Goal: Information Seeking & Learning: Learn about a topic

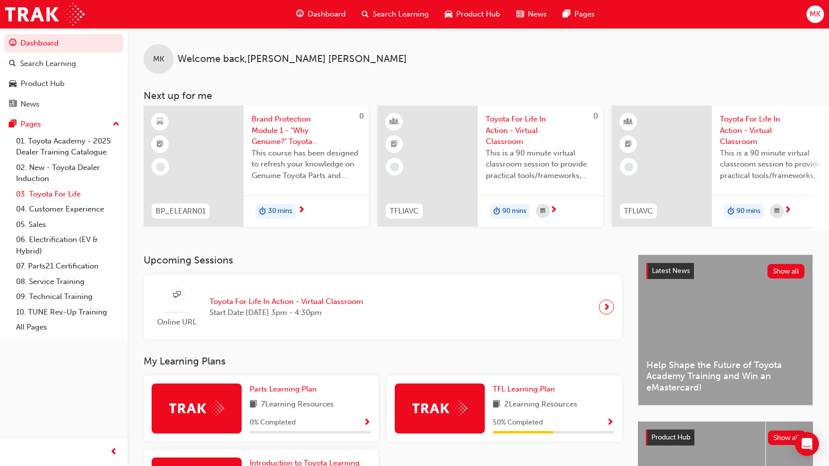
click at [65, 196] on link "03. Toyota For Life" at bounding box center [68, 195] width 112 height 16
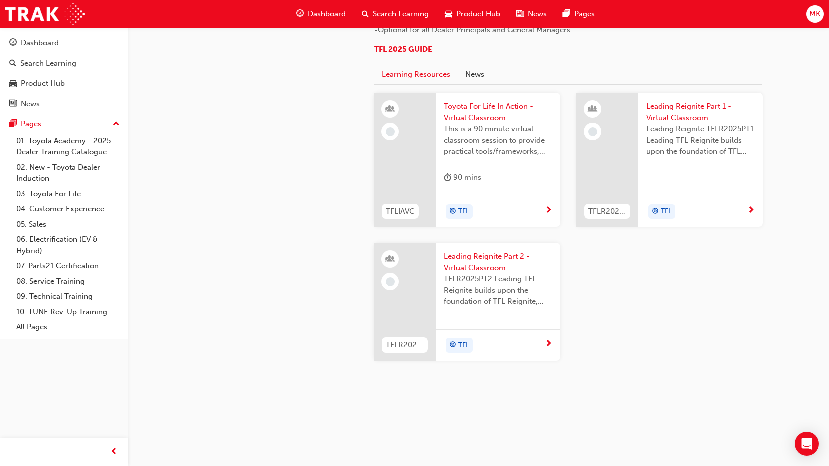
scroll to position [1051, 0]
click at [496, 148] on span "This is a 90 minute virtual classroom session to provide practical tools/framew…" at bounding box center [498, 141] width 109 height 34
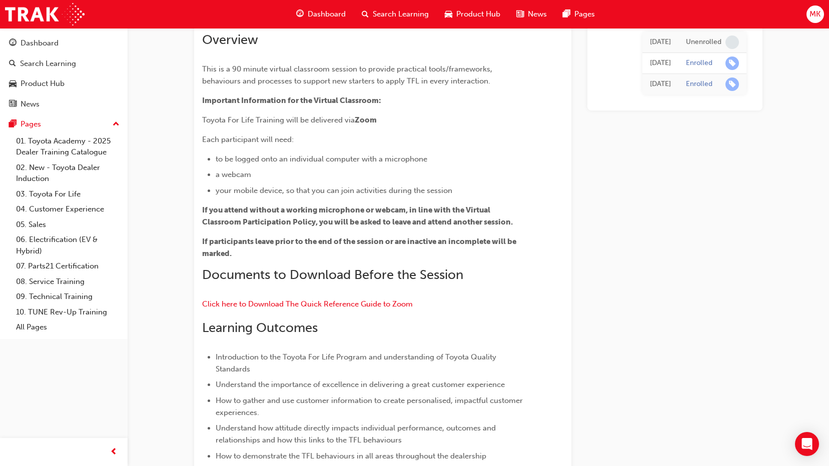
scroll to position [57, 0]
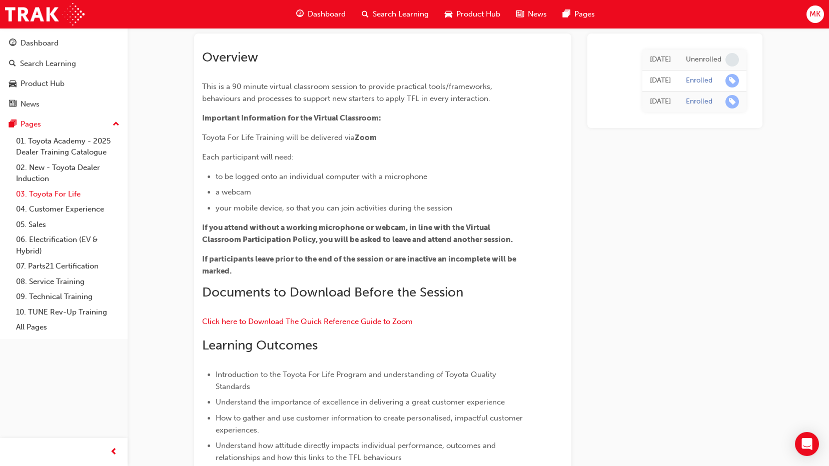
click at [75, 191] on link "03. Toyota For Life" at bounding box center [68, 195] width 112 height 16
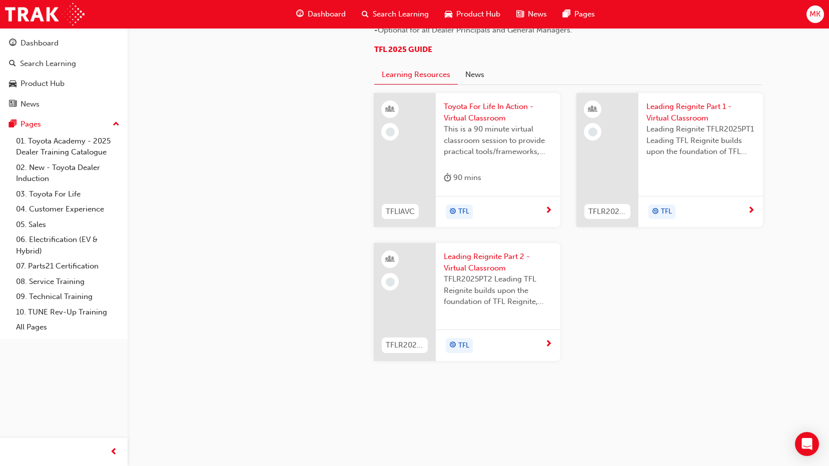
scroll to position [907, 0]
click at [654, 164] on div "Leading Reignite TFLR2025PT1 Leading TFL Reignite builds upon the foundation of…" at bounding box center [700, 144] width 109 height 40
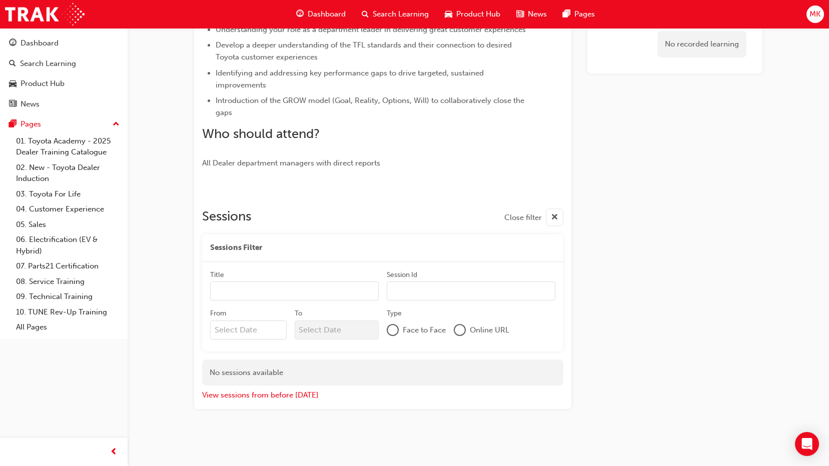
scroll to position [279, 0]
click at [265, 395] on button "View sessions from before today" at bounding box center [260, 396] width 117 height 12
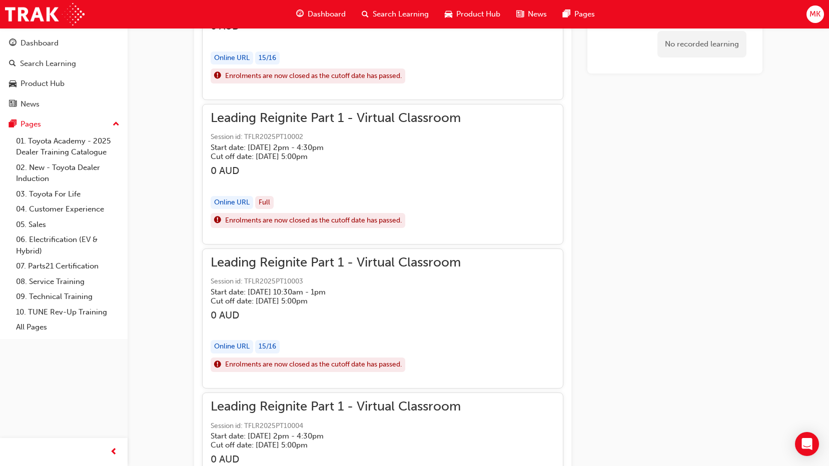
scroll to position [479, 0]
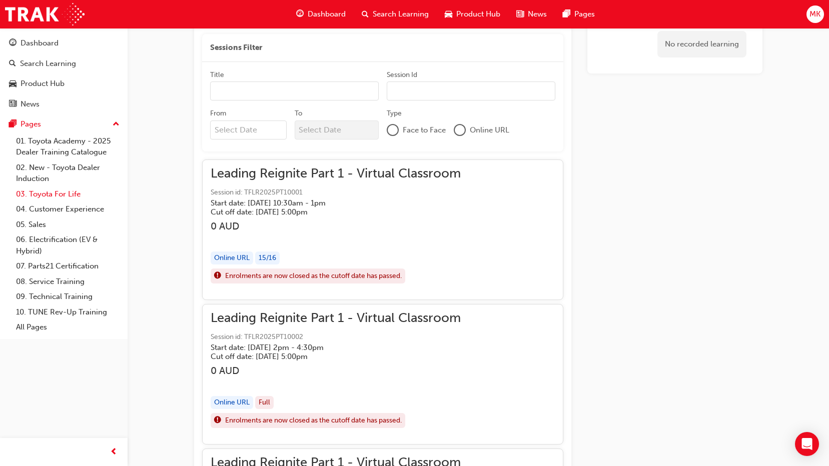
click at [57, 194] on link "03. Toyota For Life" at bounding box center [68, 195] width 112 height 16
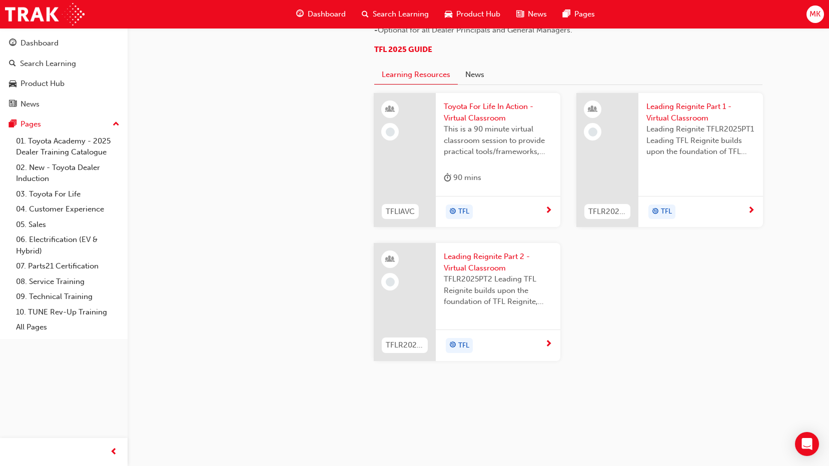
scroll to position [1053, 0]
click at [406, 296] on div at bounding box center [405, 302] width 62 height 118
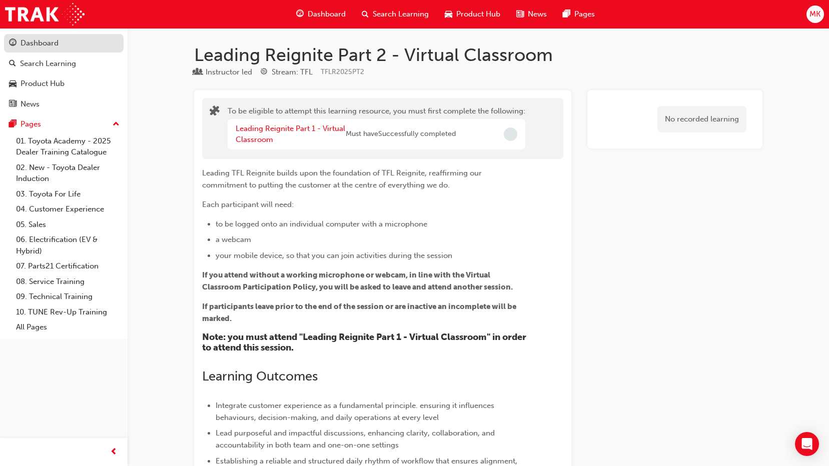
click at [75, 40] on div "Dashboard" at bounding box center [64, 43] width 110 height 13
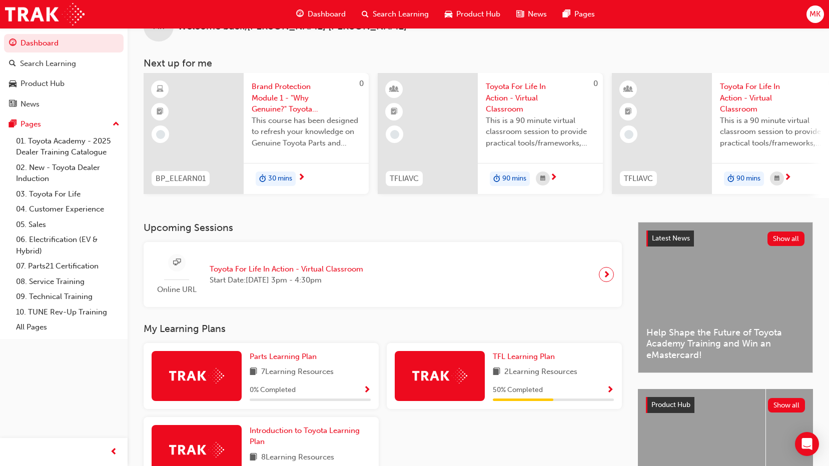
scroll to position [50, 0]
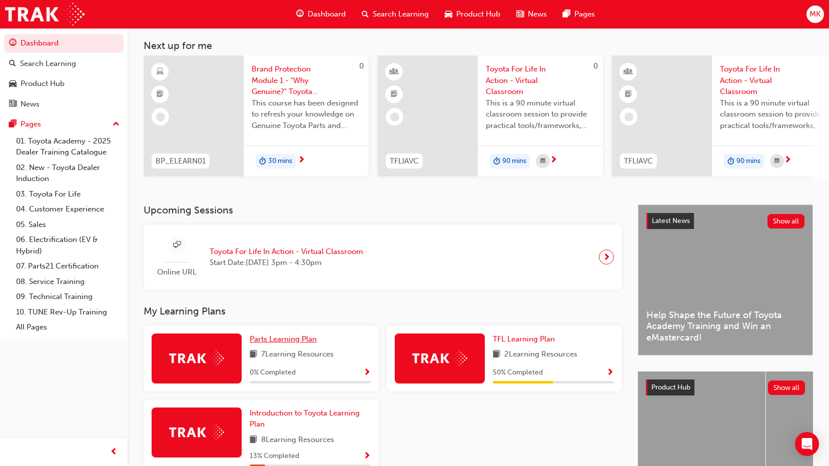
click at [288, 341] on span "Parts Learning Plan" at bounding box center [283, 339] width 67 height 9
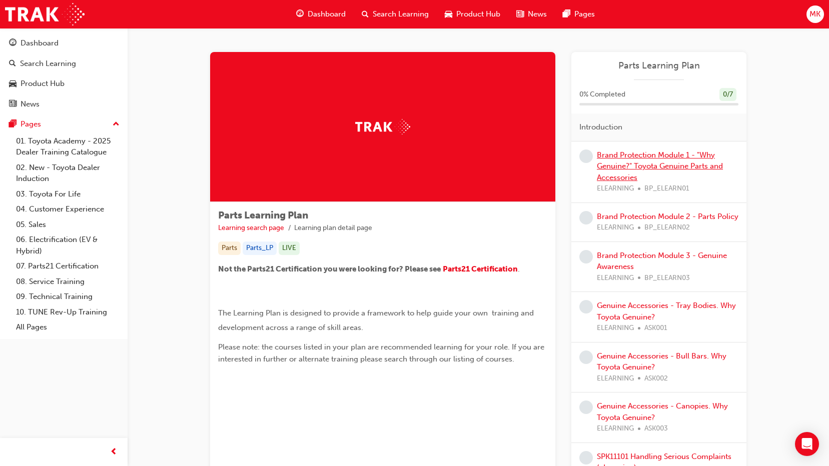
click at [629, 162] on link "Brand Protection Module 1 - "Why Genuine?" Toyota Genuine Parts and Accessories" at bounding box center [660, 167] width 126 height 32
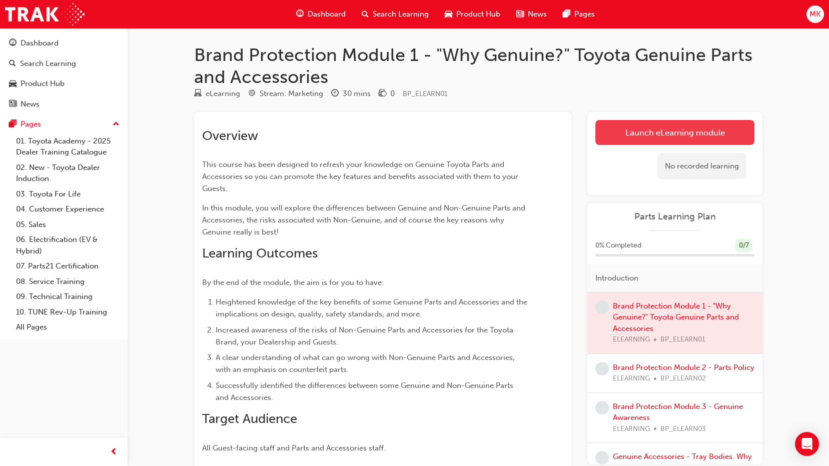
click at [620, 130] on link "Launch eLearning module" at bounding box center [674, 132] width 159 height 25
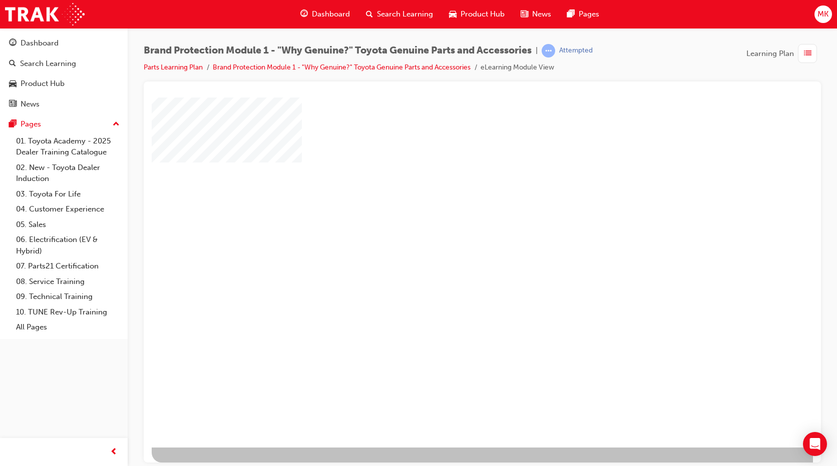
scroll to position [18, 0]
click at [453, 238] on div "play" at bounding box center [453, 238] width 0 height 0
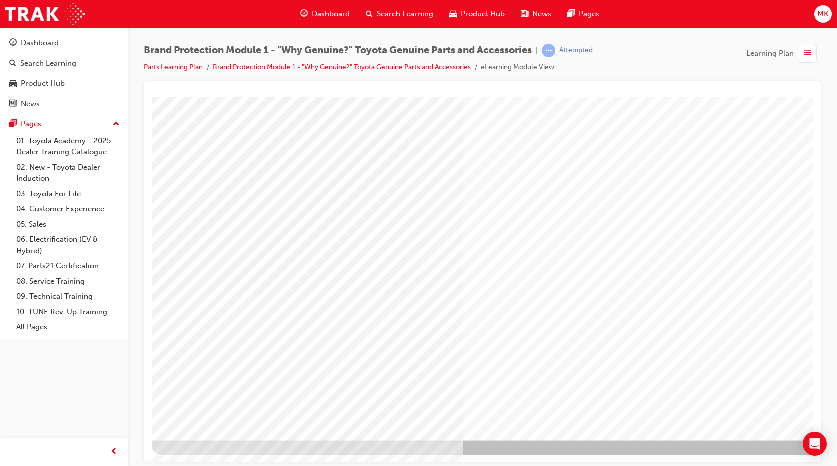
scroll to position [0, 0]
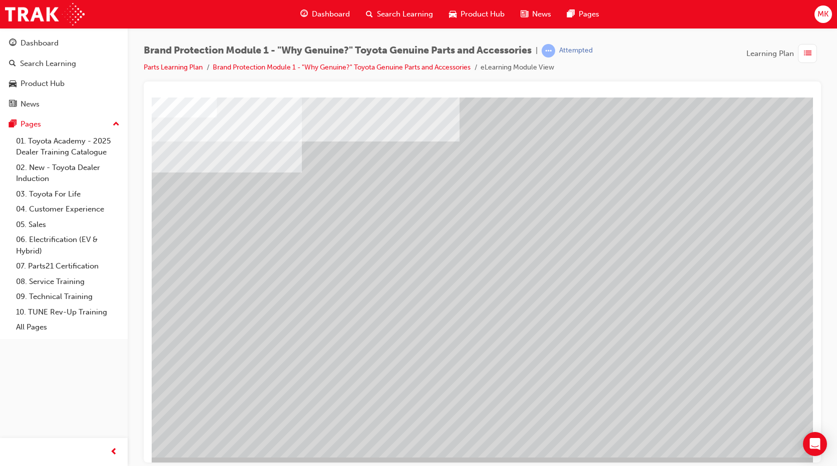
scroll to position [18, 0]
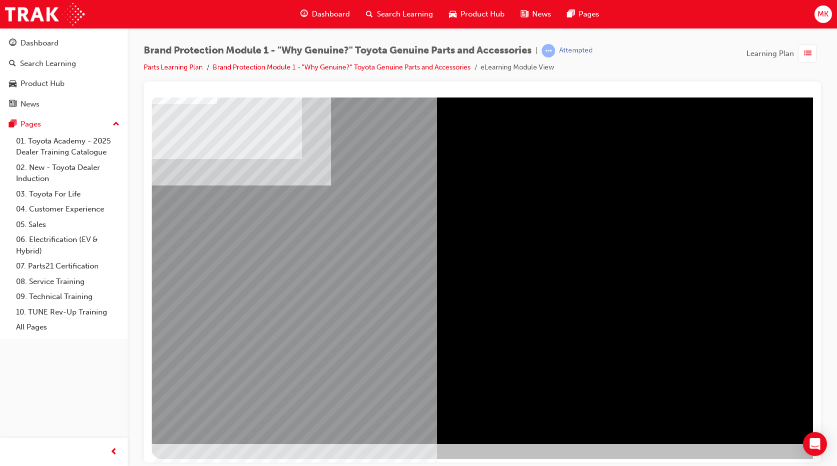
scroll to position [18, 0]
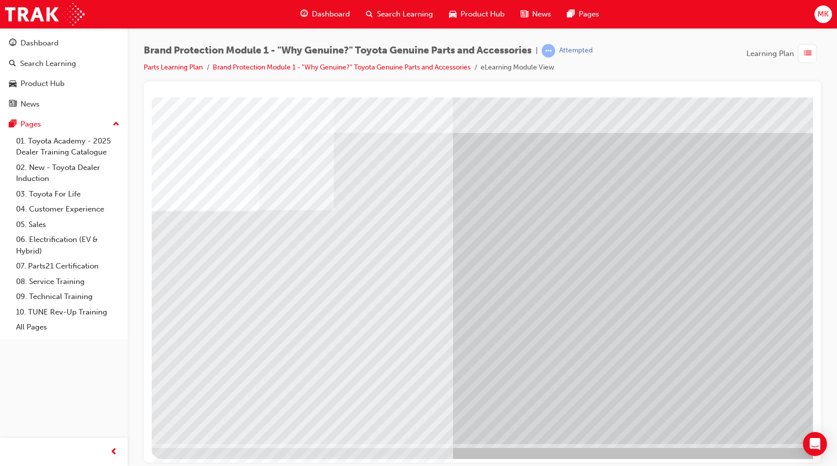
scroll to position [18, 0]
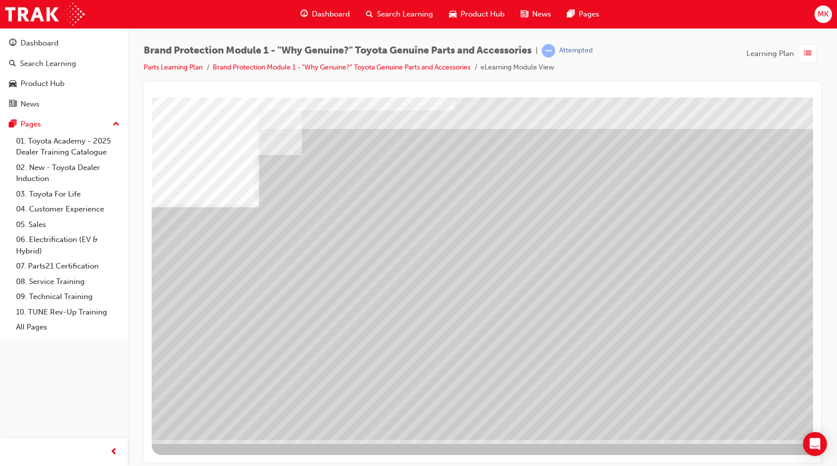
scroll to position [0, 0]
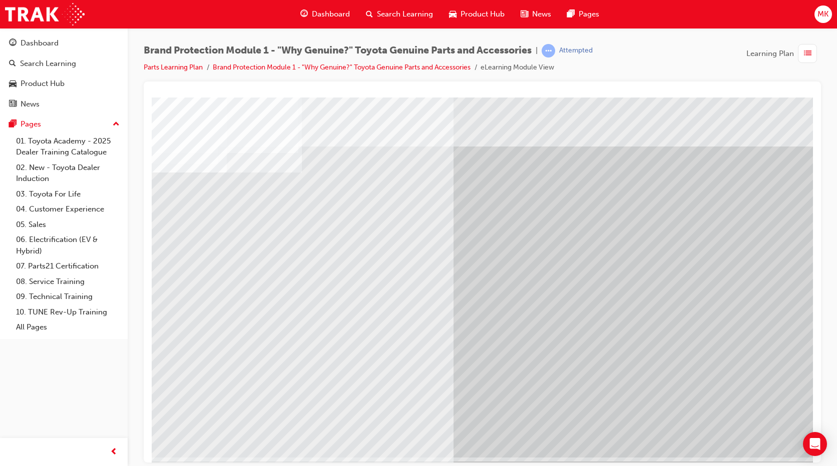
scroll to position [18, 0]
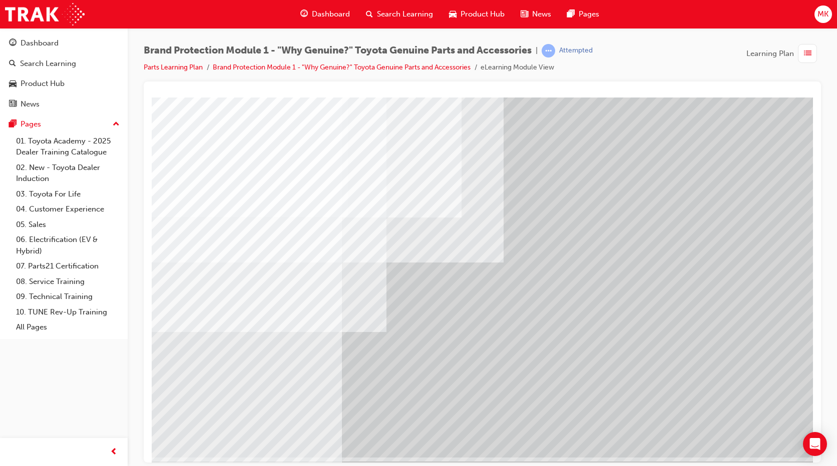
scroll to position [18, 0]
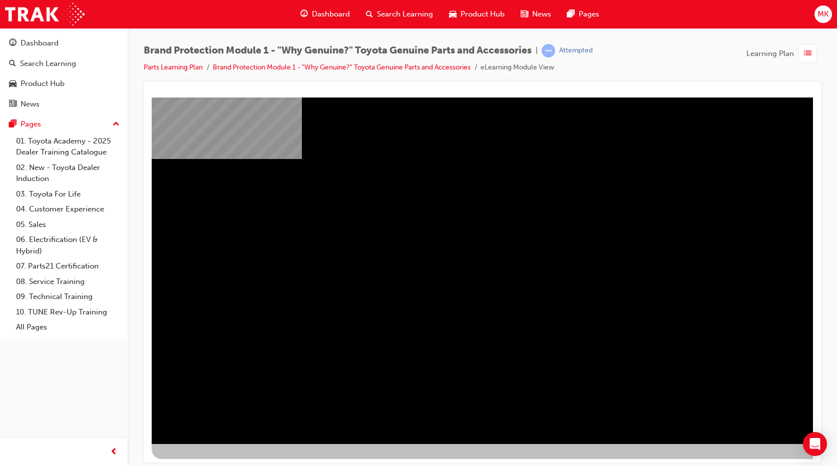
scroll to position [18, 0]
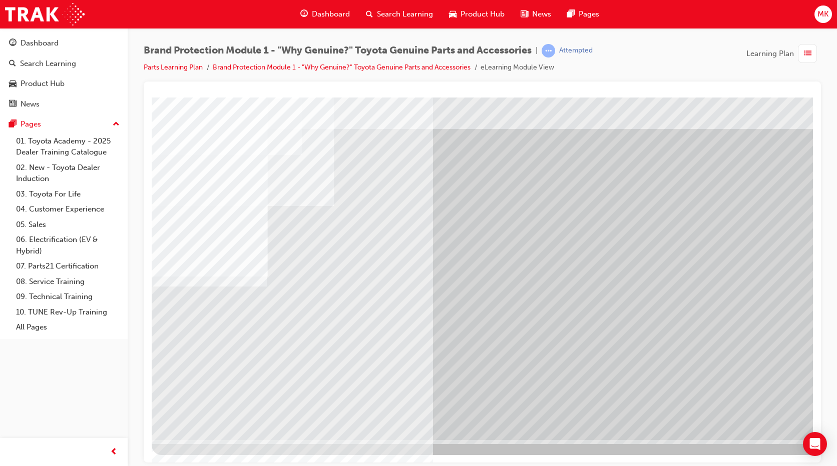
scroll to position [0, 0]
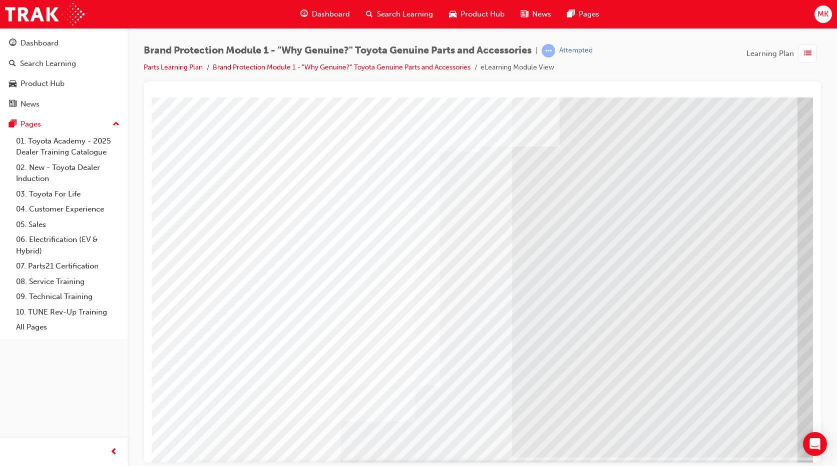
click at [647, 65] on div "Brand Protection Module 1 - "Why Genuine?" Toyota Genuine Parts and Accessories…" at bounding box center [482, 63] width 677 height 38
click at [144, 412] on div at bounding box center [482, 272] width 677 height 381
